Goal: Task Accomplishment & Management: Complete application form

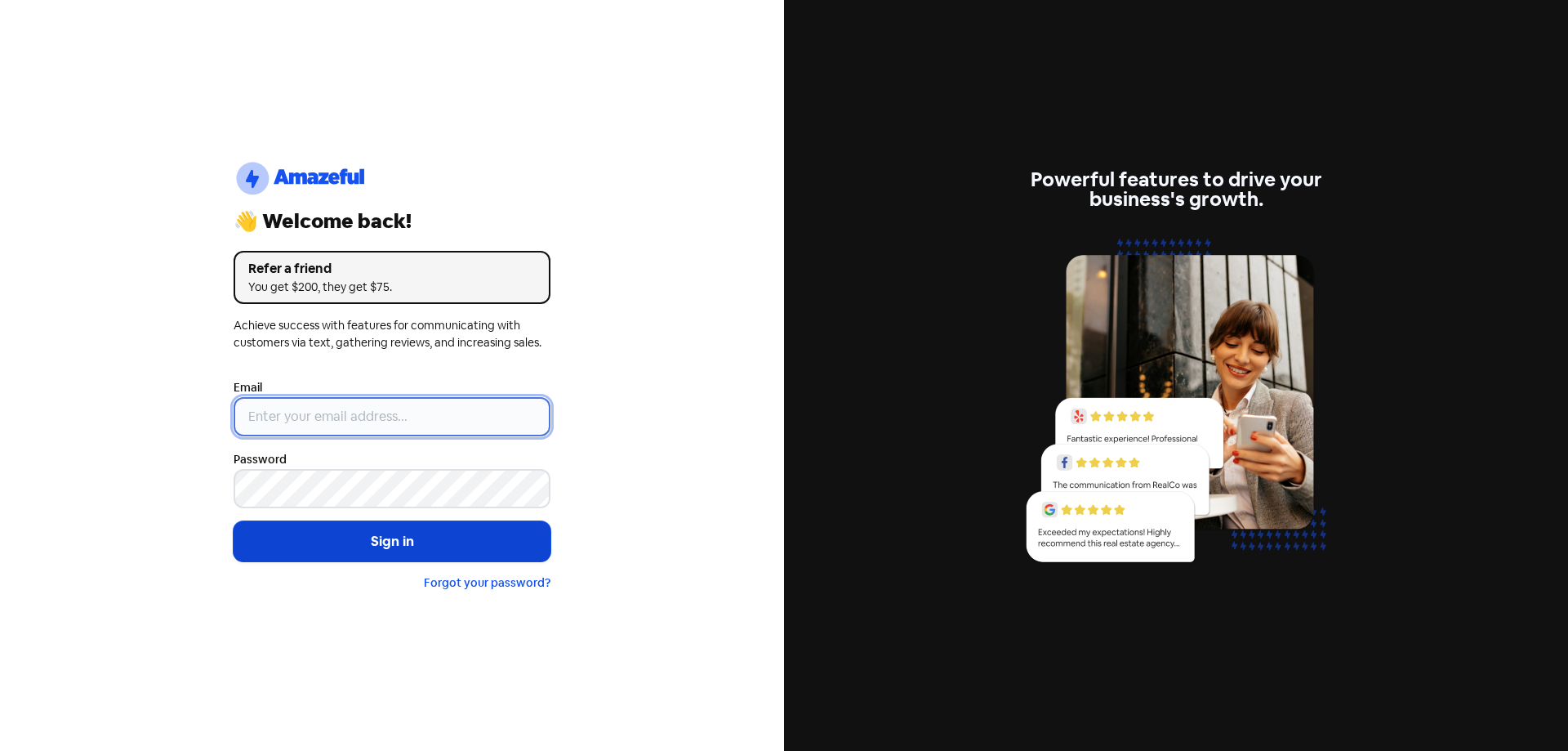
type input "[EMAIL_ADDRESS][DOMAIN_NAME]"
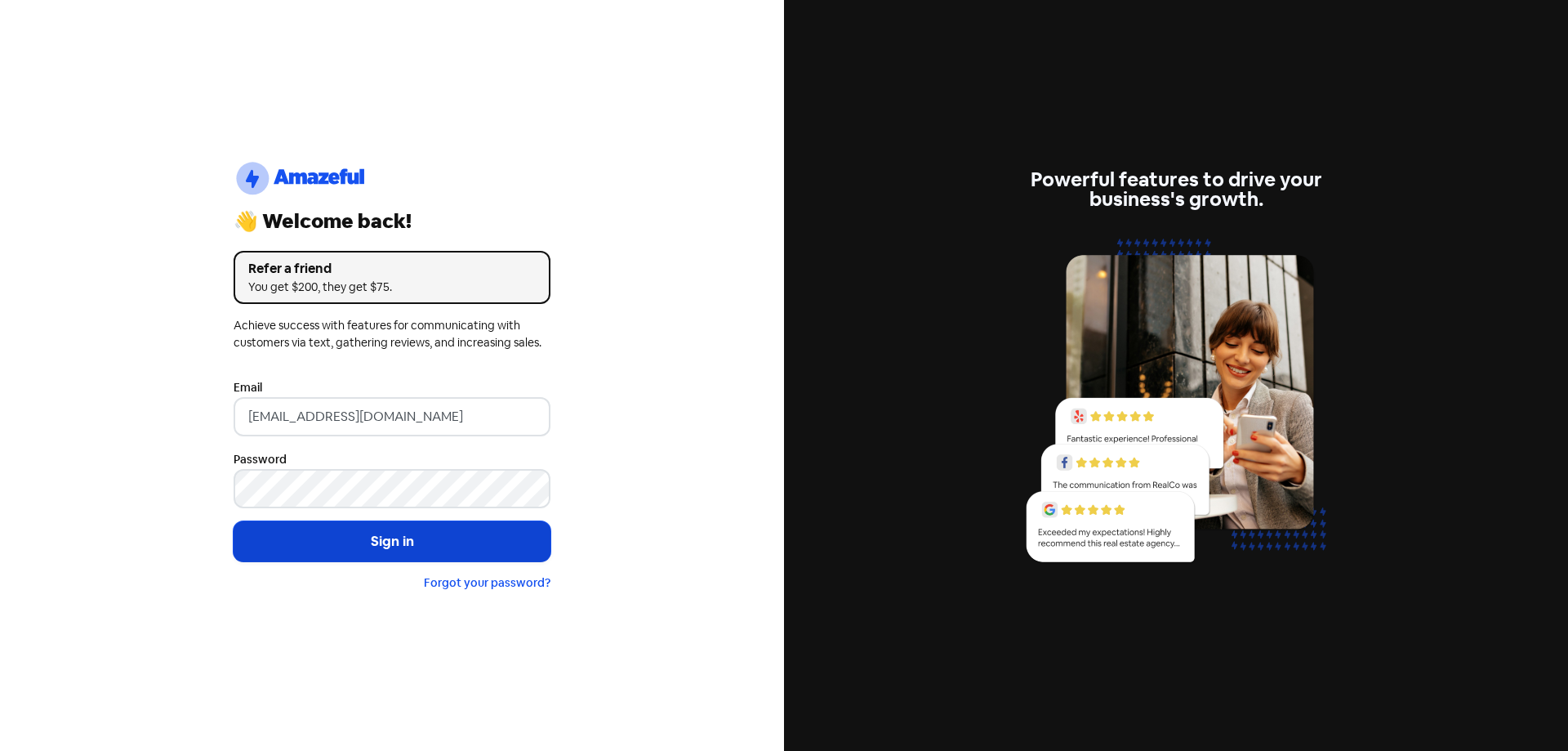
click at [401, 537] on button "Sign in" at bounding box center [392, 541] width 317 height 40
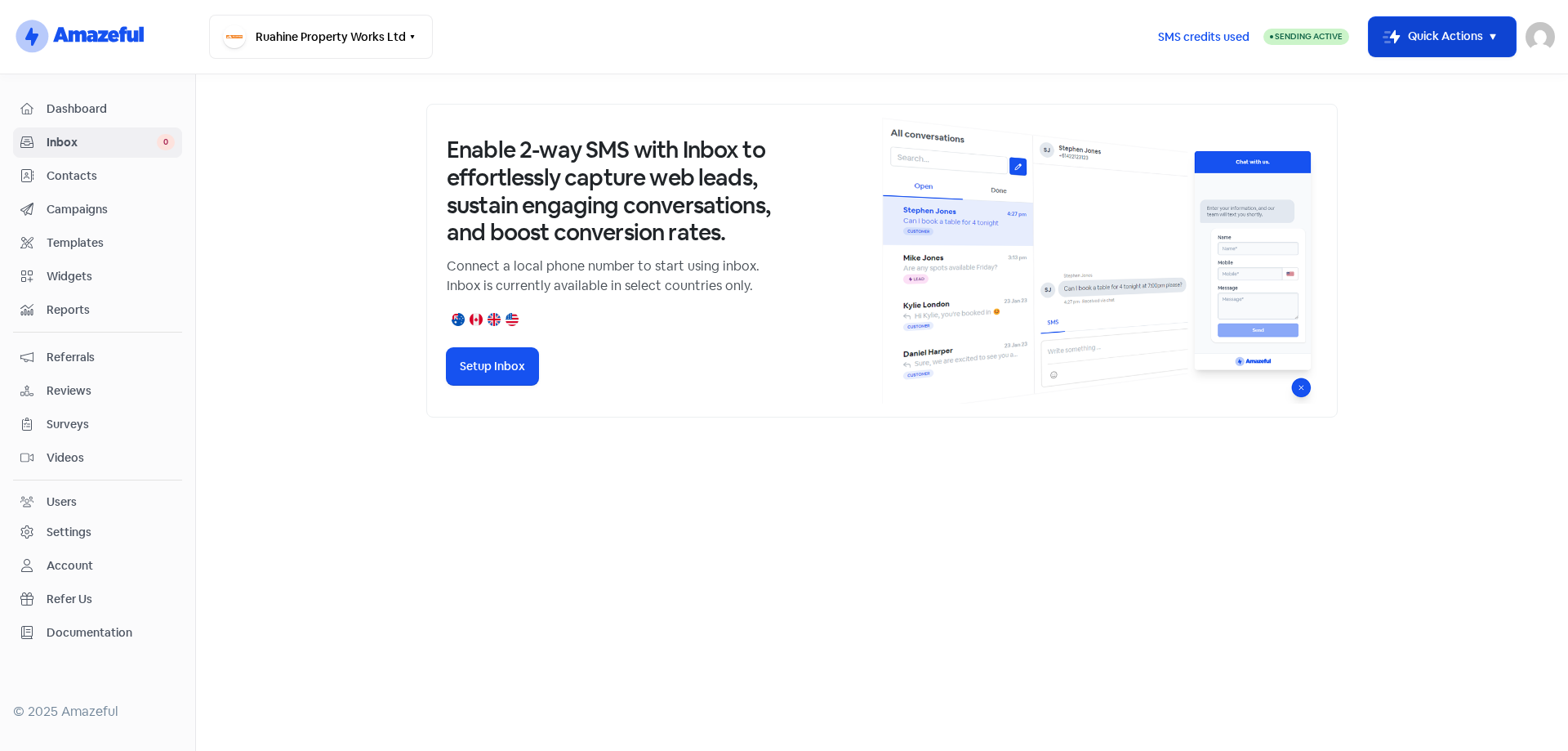
click at [1477, 32] on button "Icon For Thunder-move Quick Actions" at bounding box center [1442, 37] width 147 height 40
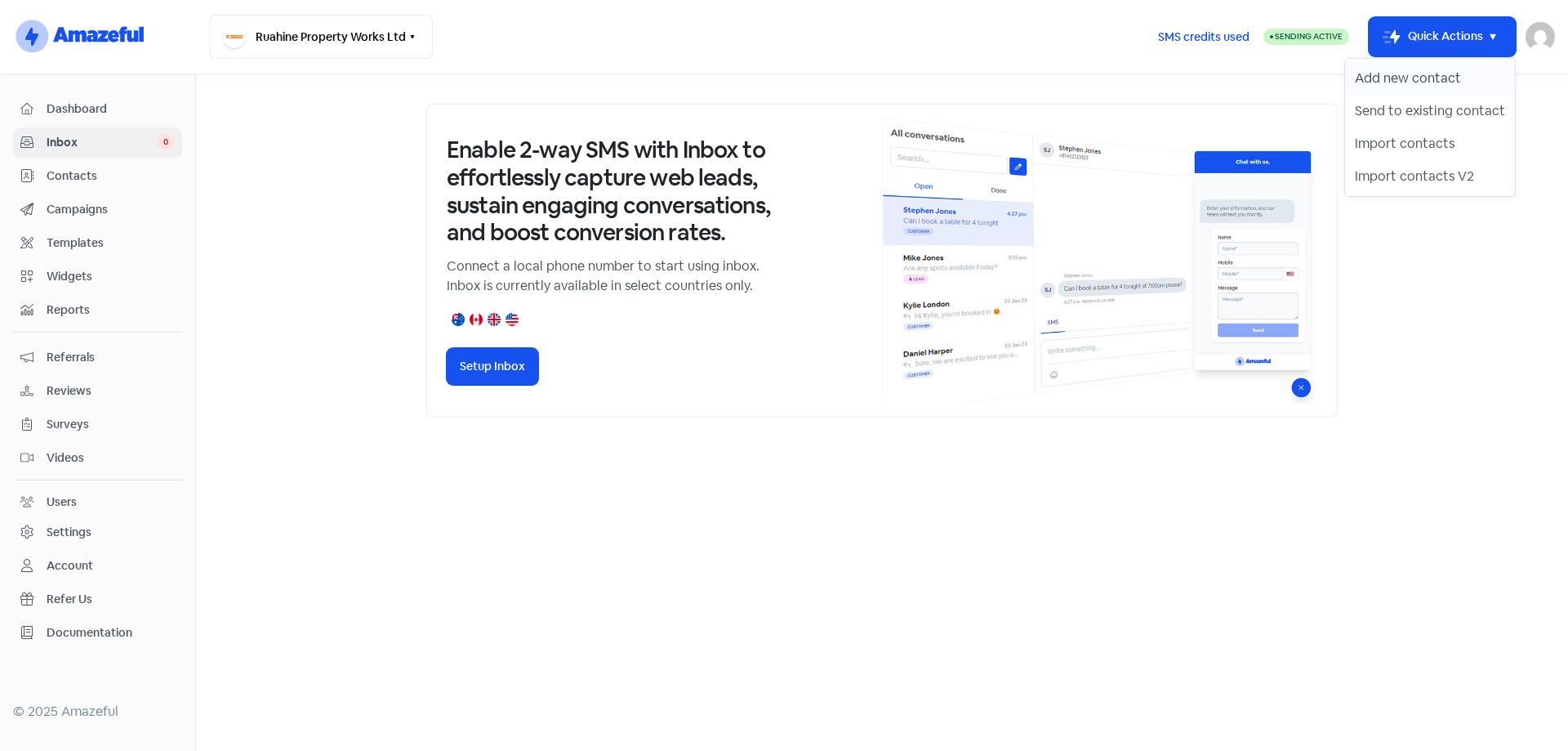
click at [1443, 71] on button "Add new contact" at bounding box center [1430, 78] width 170 height 32
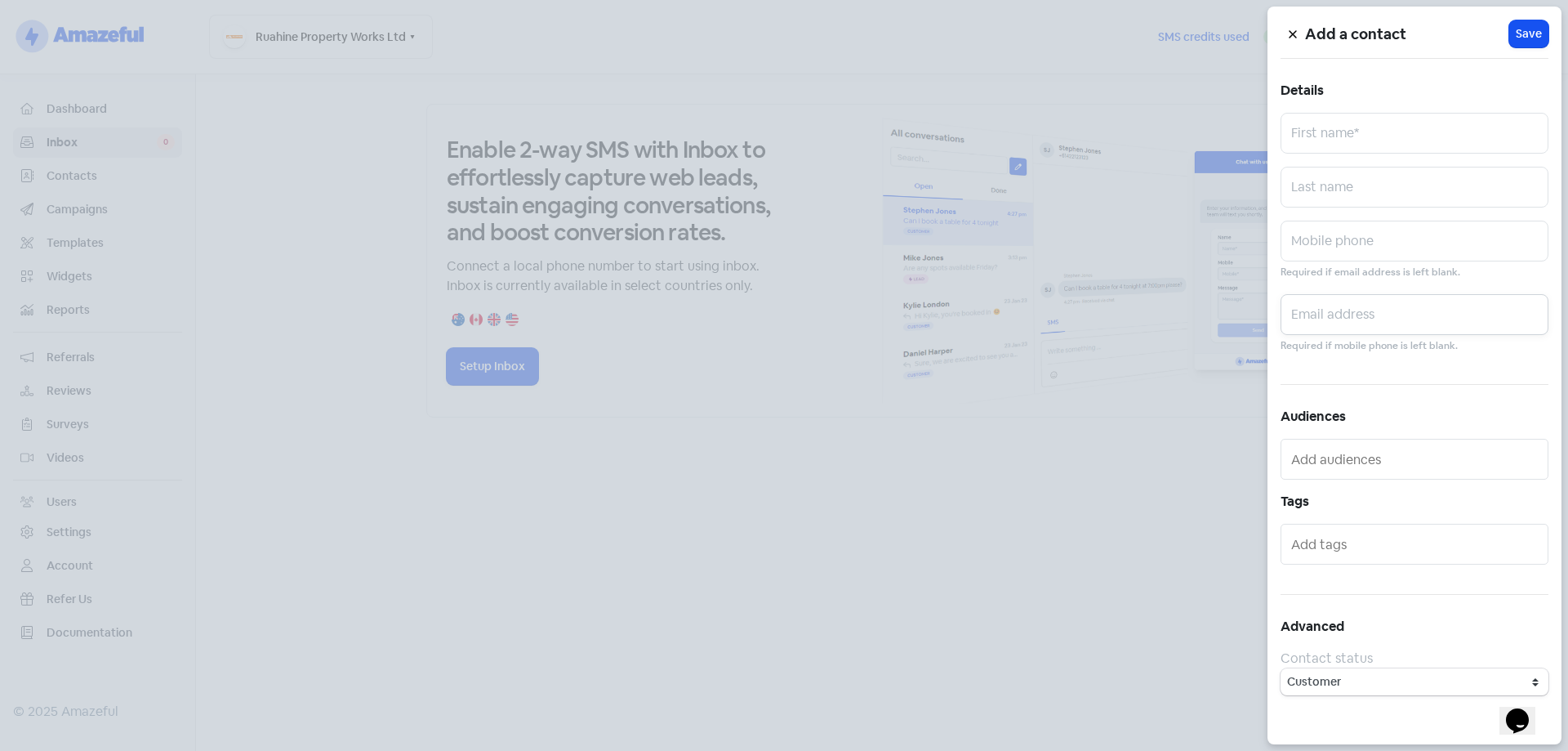
click at [1368, 308] on input "text" at bounding box center [1414, 314] width 268 height 40
paste input "whitesk@xtra.co.nz"
type input "whitesk@xtra.co.nz"
click at [1345, 126] on input "text" at bounding box center [1414, 132] width 268 height 40
type input "A"
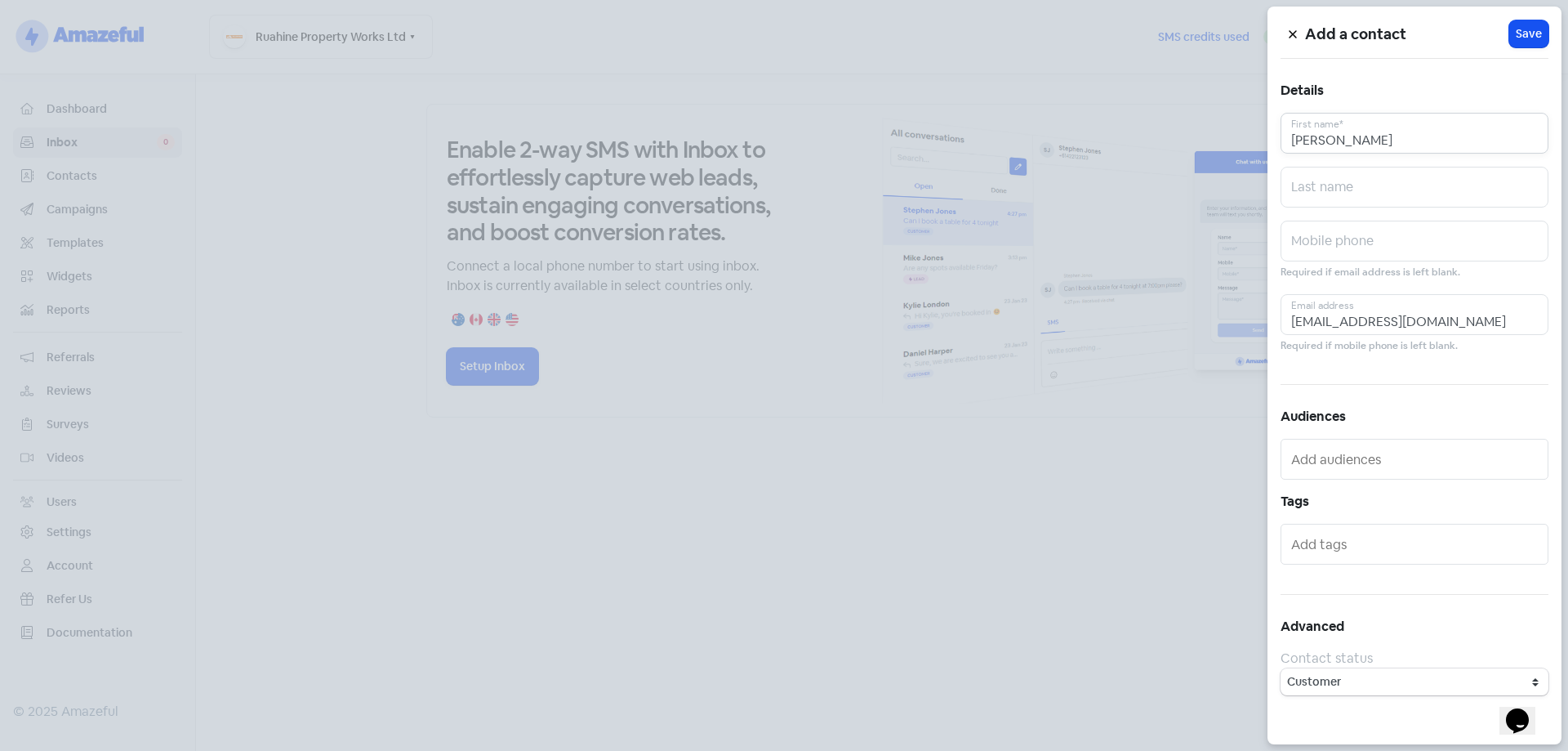
type input "Stuart"
type input "h"
type input "White"
click at [1533, 30] on span "Save" at bounding box center [1528, 33] width 26 height 17
